Goal: Find specific page/section: Find specific page/section

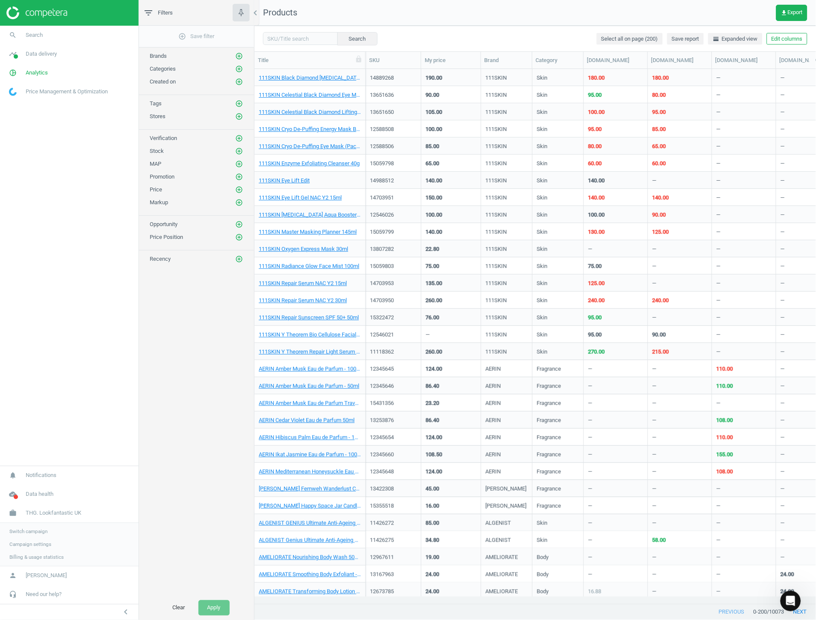
scroll to position [520, 554]
click at [36, 531] on span "Switch campaign" at bounding box center [28, 531] width 38 height 7
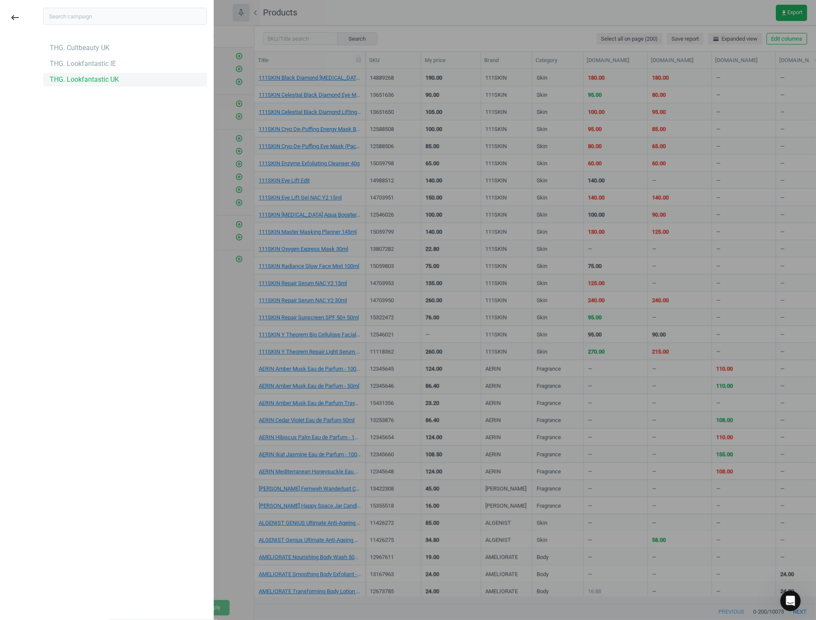
click at [86, 82] on div "THG. Lookfantastic UK" at bounding box center [84, 79] width 69 height 9
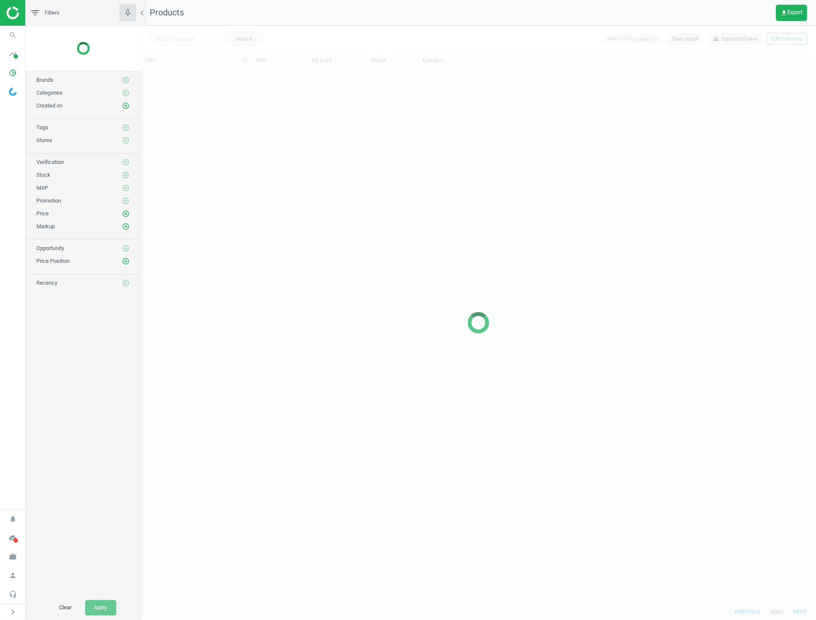
scroll to position [527, 668]
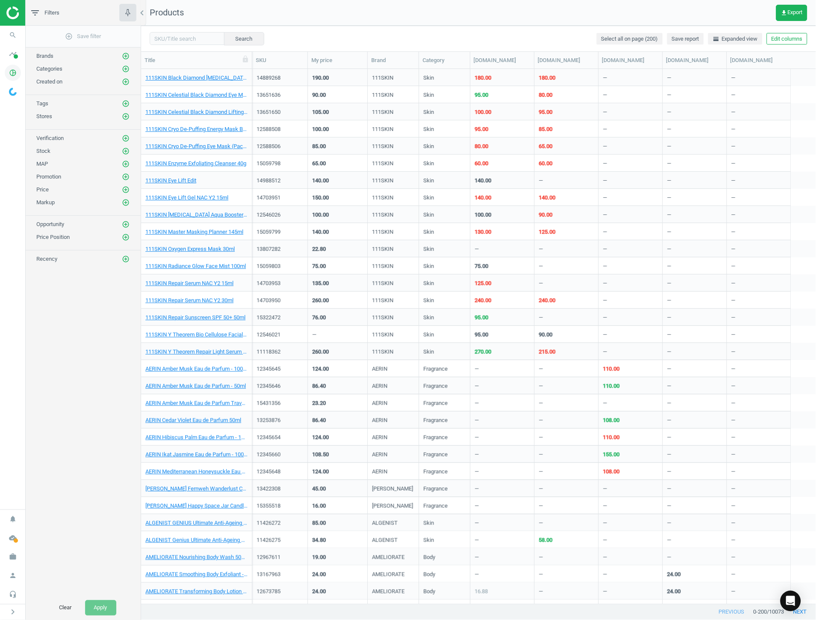
click at [13, 74] on icon "pie_chart_outlined" at bounding box center [13, 73] width 16 height 16
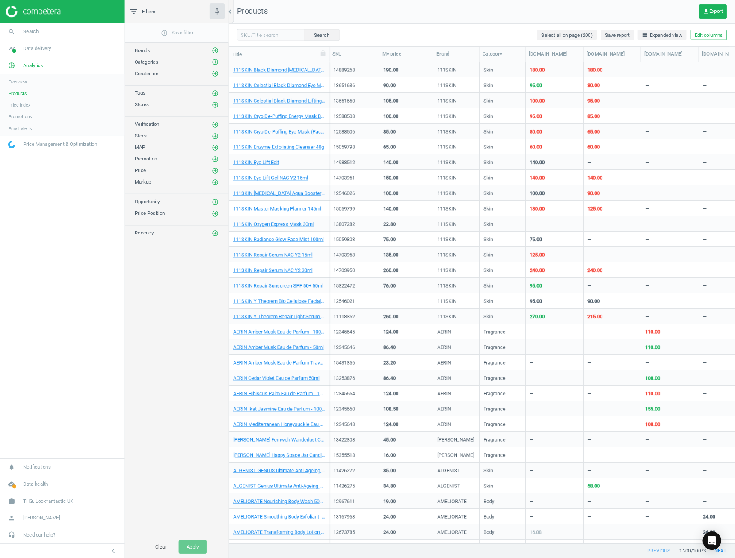
scroll to position [520, 554]
click at [30, 101] on link "Products" at bounding box center [69, 104] width 139 height 13
click at [62, 53] on link "timeline Data delivery" at bounding box center [69, 53] width 139 height 19
click at [109, 330] on nav "search Search timeline Data delivery Overview Matches dashboard Matches Rematch…" at bounding box center [69, 267] width 139 height 483
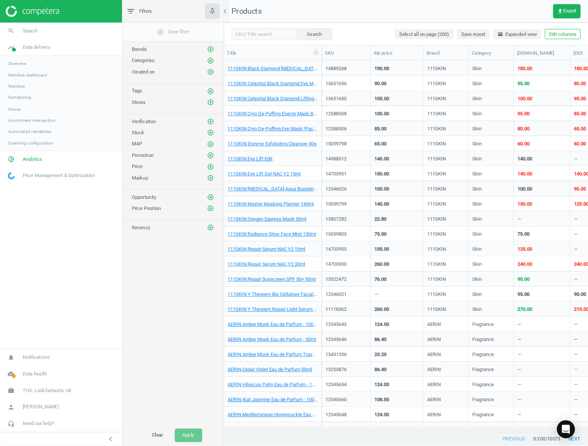
scroll to position [351, 329]
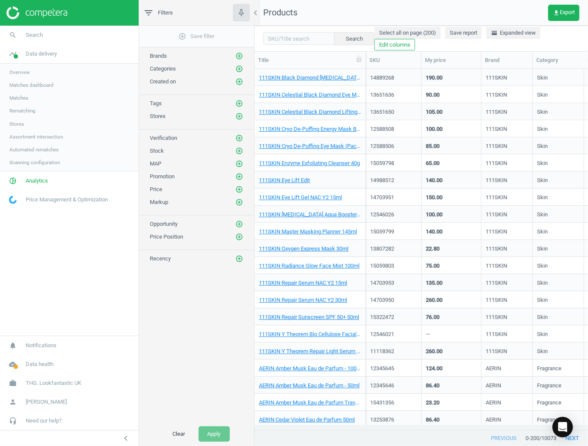
click at [24, 71] on span "Overview" at bounding box center [19, 72] width 21 height 7
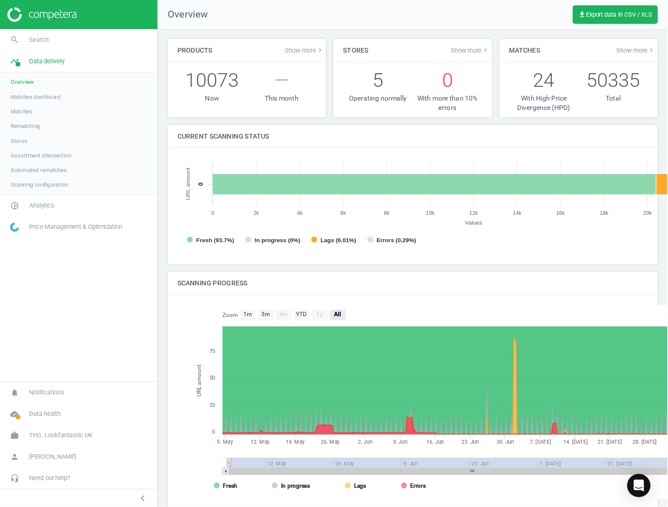
scroll to position [182, 505]
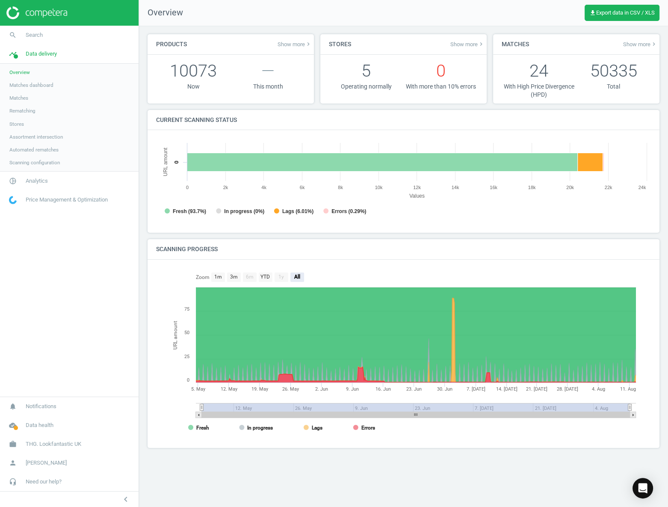
click at [518, 475] on div "Products Show more keyboard_arrow_right 10073 Now — This month Stores Show more…" at bounding box center [403, 266] width 529 height 481
click at [44, 81] on link "Matches dashboard" at bounding box center [69, 85] width 139 height 13
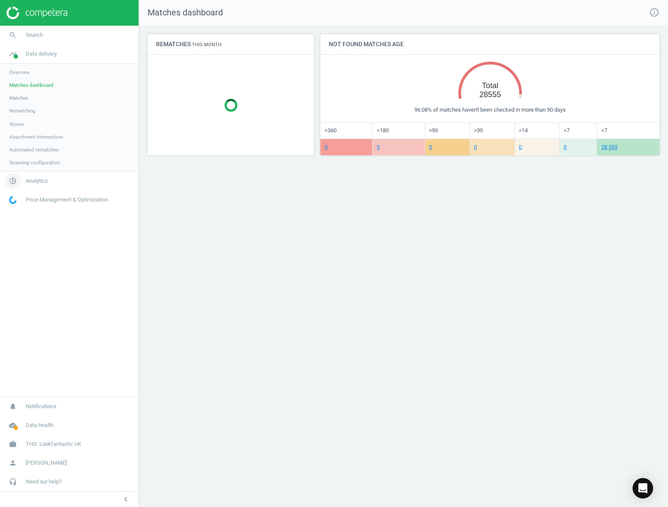
click at [45, 178] on span "Analytics" at bounding box center [37, 181] width 22 height 8
click at [39, 102] on link "Products" at bounding box center [69, 104] width 139 height 13
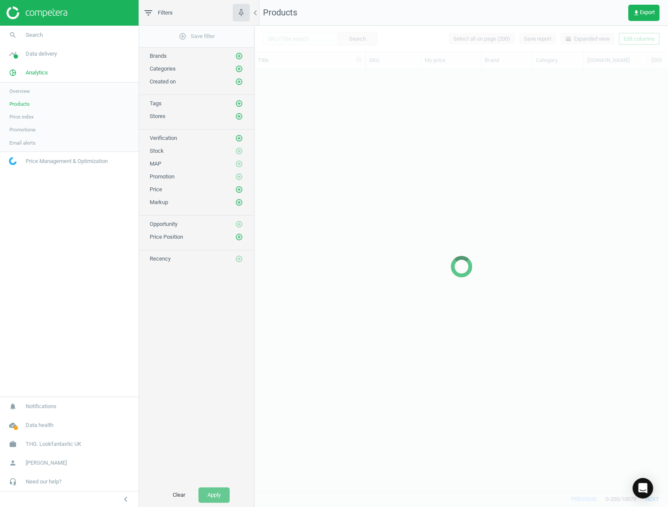
scroll to position [410, 407]
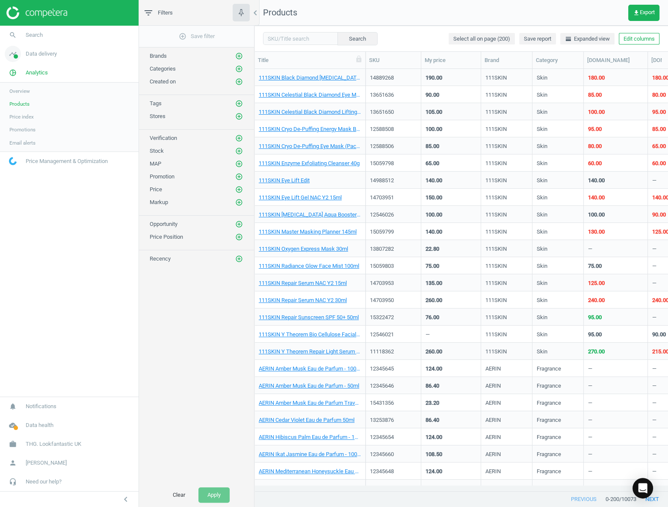
click at [33, 51] on span "Data delivery" at bounding box center [41, 54] width 31 height 8
click at [50, 181] on link "pie_chart_outlined Analytics" at bounding box center [69, 181] width 139 height 19
click at [36, 102] on link "Products" at bounding box center [69, 104] width 139 height 13
click at [80, 226] on nav "search Search timeline Data delivery Overview Matches dashboard Matches Rematch…" at bounding box center [69, 211] width 139 height 371
click at [26, 88] on span "Overview" at bounding box center [19, 91] width 21 height 7
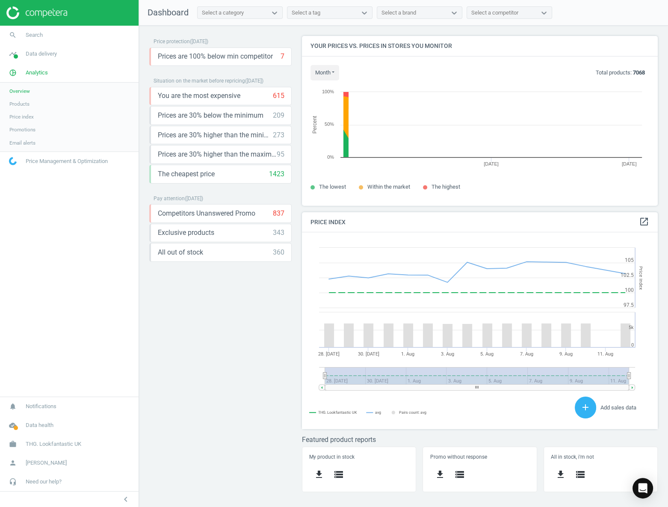
scroll to position [180, 367]
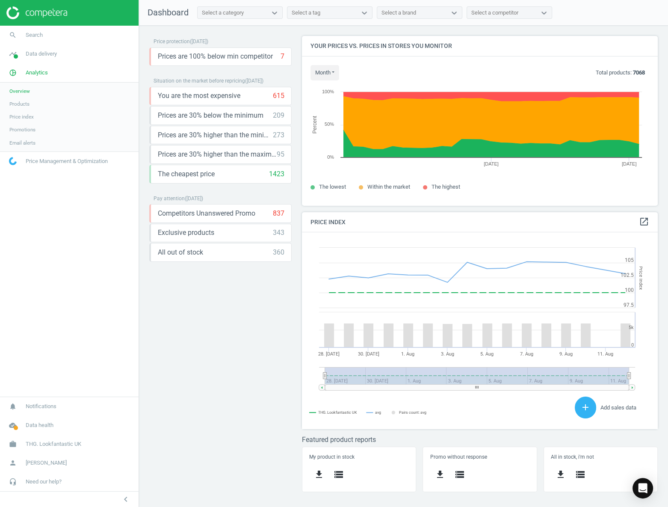
click at [16, 102] on span "Products" at bounding box center [19, 104] width 20 height 7
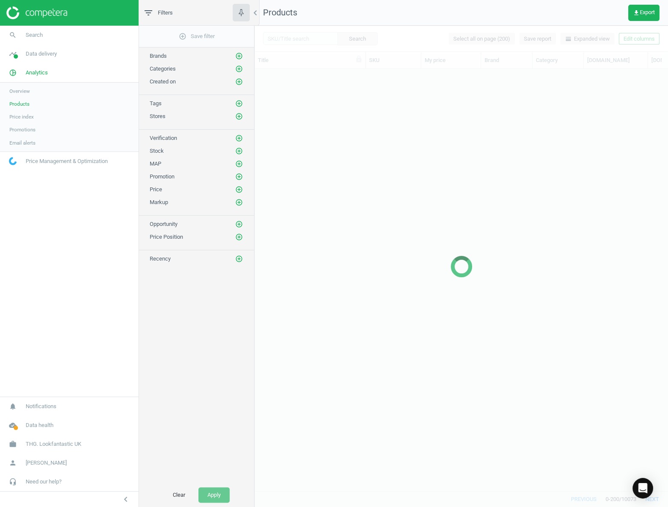
scroll to position [410, 407]
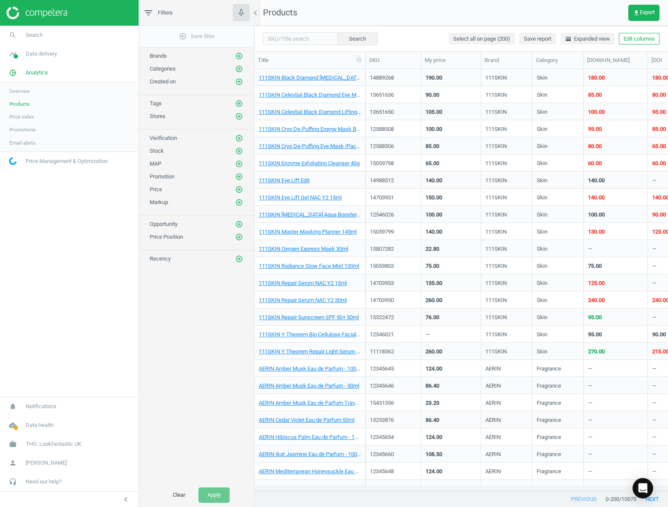
click at [132, 500] on button "chevron_left" at bounding box center [125, 499] width 21 height 11
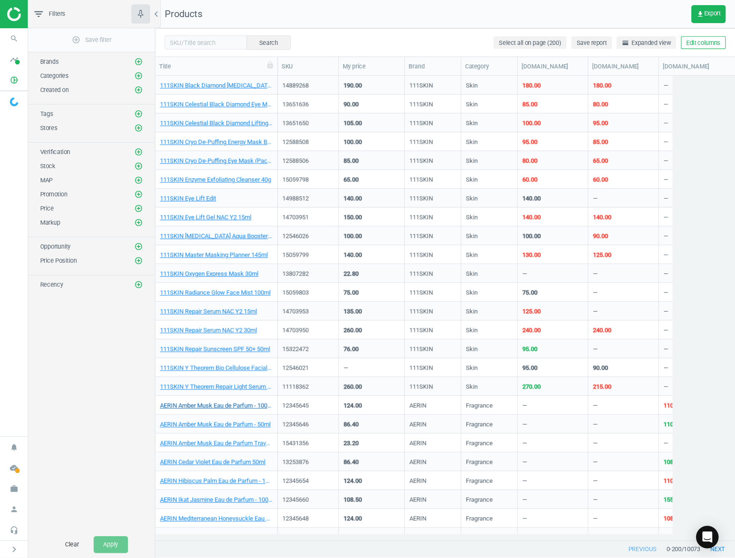
scroll to position [410, 521]
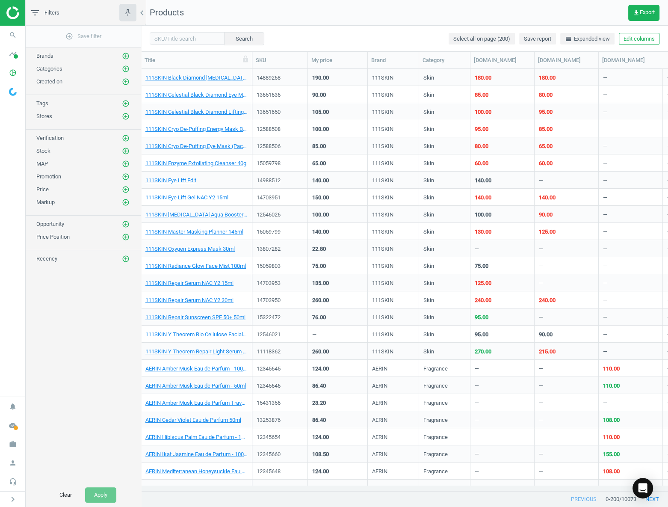
click at [106, 408] on div "add_circle_outline Save filter Brands add_circle_outline Categories add_circle_…" at bounding box center [83, 254] width 115 height 457
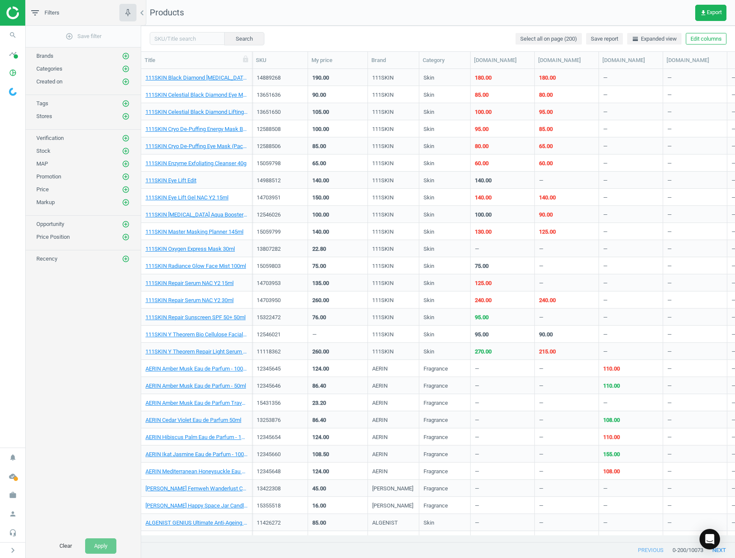
click at [60, 335] on div "add_circle_outline Save filter Brands add_circle_outline Categories add_circle_…" at bounding box center [83, 280] width 115 height 508
click at [182, 39] on input "text" at bounding box center [187, 38] width 75 height 13
paste input "12218721"
type input "12218721"
click at [243, 39] on button "Search" at bounding box center [244, 38] width 40 height 13
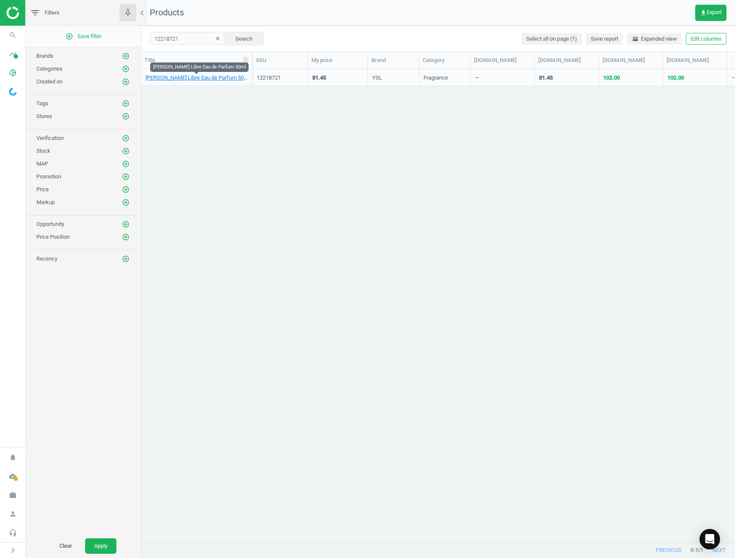
click at [191, 77] on link "[PERSON_NAME] Libre Eau de Parfum 50ml" at bounding box center [196, 78] width 102 height 8
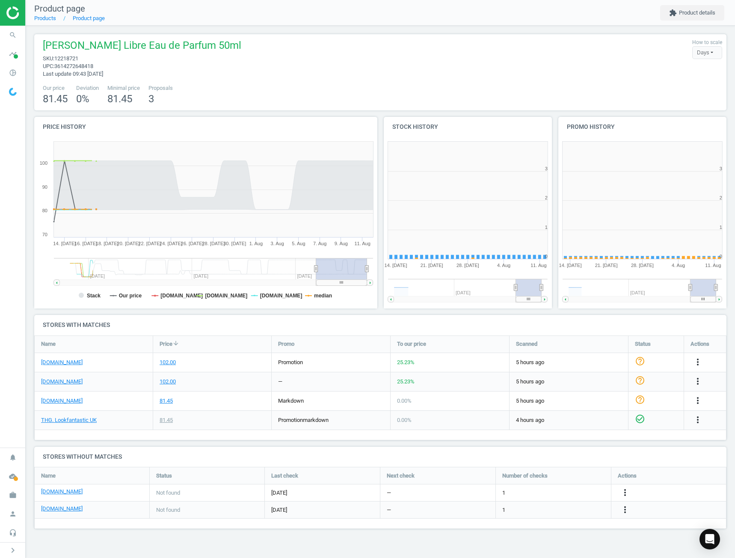
scroll to position [182, 179]
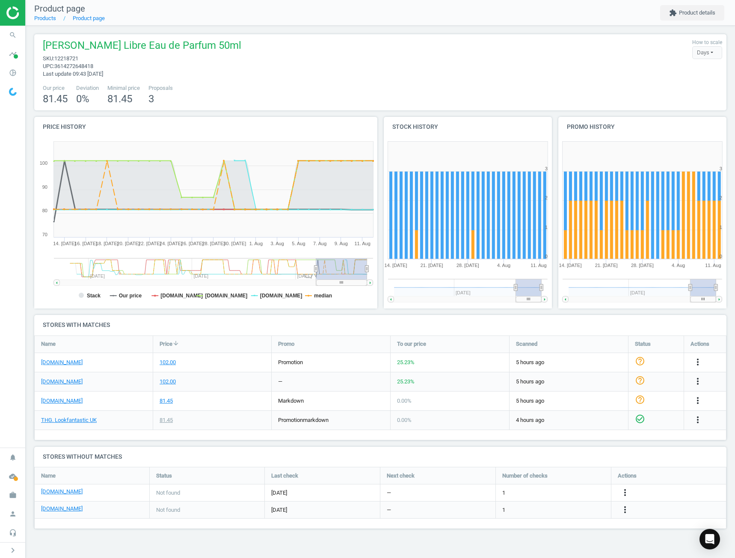
click at [158, 295] on rect at bounding box center [205, 222] width 343 height 171
drag, startPoint x: 220, startPoint y: 294, endPoint x: 175, endPoint y: 294, distance: 45.4
click at [217, 294] on tspan "[DOMAIN_NAME]" at bounding box center [226, 296] width 42 height 6
click at [175, 294] on tspan "[DOMAIN_NAME]" at bounding box center [181, 296] width 42 height 6
drag, startPoint x: 287, startPoint y: 296, endPoint x: 325, endPoint y: 296, distance: 38.1
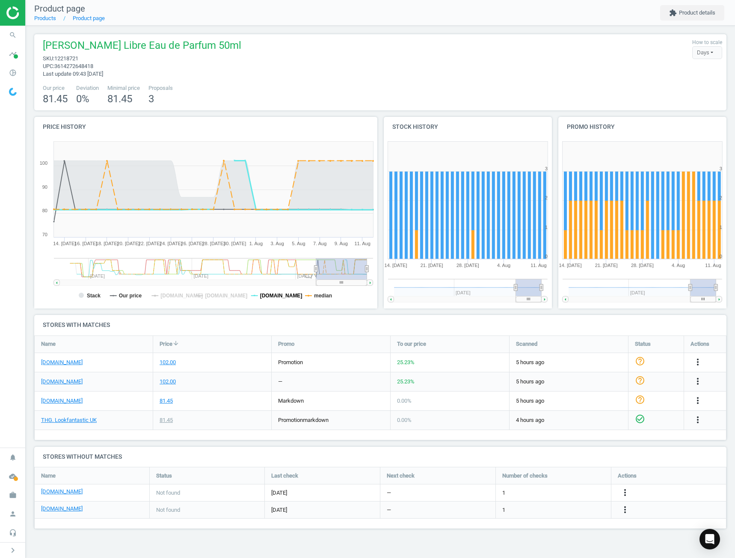
click at [288, 296] on tspan "[DOMAIN_NAME]" at bounding box center [281, 296] width 42 height 6
click at [325, 296] on tspan "median" at bounding box center [323, 296] width 18 height 6
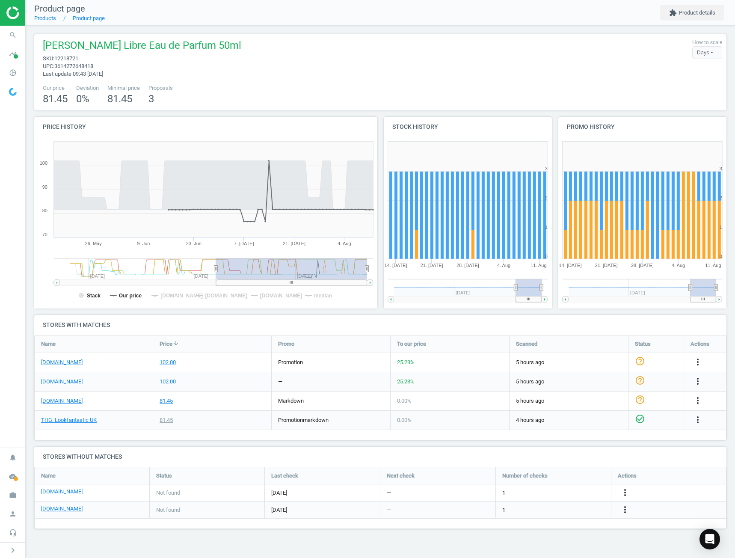
drag, startPoint x: 316, startPoint y: 269, endPoint x: 216, endPoint y: 271, distance: 99.7
click at [216, 271] on icon at bounding box center [215, 268] width 3 height 6
click at [82, 294] on rect at bounding box center [81, 295] width 5 height 5
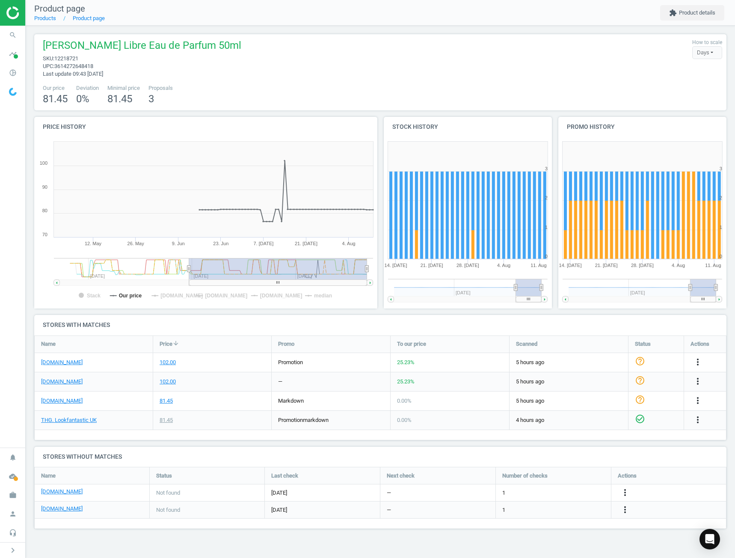
drag, startPoint x: 215, startPoint y: 270, endPoint x: 189, endPoint y: 274, distance: 26.5
click at [189, 274] on g at bounding box center [213, 272] width 319 height 28
click at [70, 55] on span "12218721" at bounding box center [66, 58] width 24 height 6
copy span "12218721"
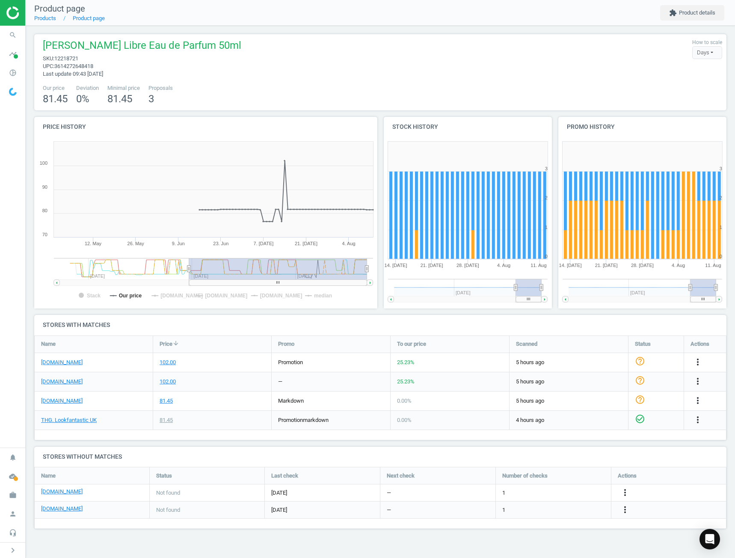
click at [224, 80] on div "[PERSON_NAME] Libre Eau de Parfum 50ml sku : 12218721 upc : 3614272648418 Last …" at bounding box center [380, 72] width 692 height 76
